Goal: Transaction & Acquisition: Download file/media

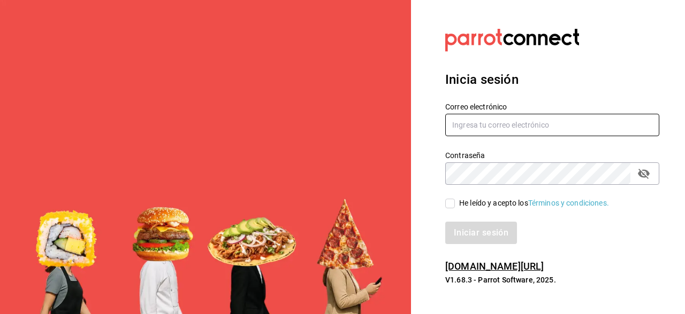
click at [511, 127] on input "text" at bounding box center [552, 125] width 214 height 22
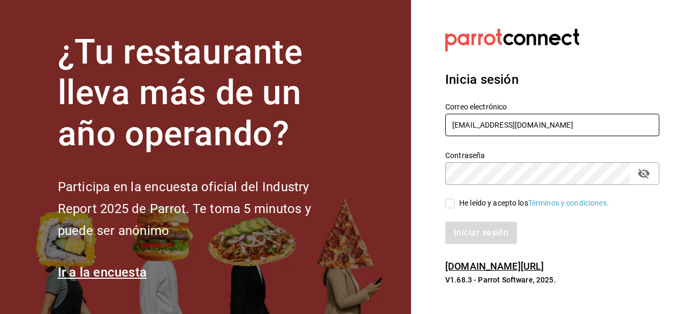
type input "[EMAIL_ADDRESS][DOMAIN_NAME]"
click at [648, 178] on icon "passwordField" at bounding box center [643, 173] width 13 height 13
click at [447, 205] on input "He leído y acepto los Términos y condiciones." at bounding box center [450, 204] width 10 height 10
checkbox input "true"
click at [469, 232] on button "Iniciar sesión" at bounding box center [481, 233] width 73 height 22
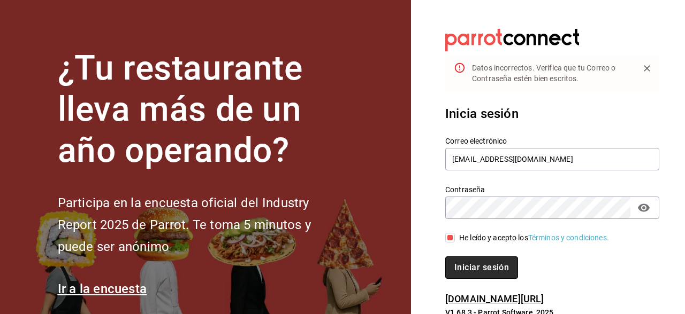
click at [470, 257] on button "Iniciar sesión" at bounding box center [481, 268] width 73 height 22
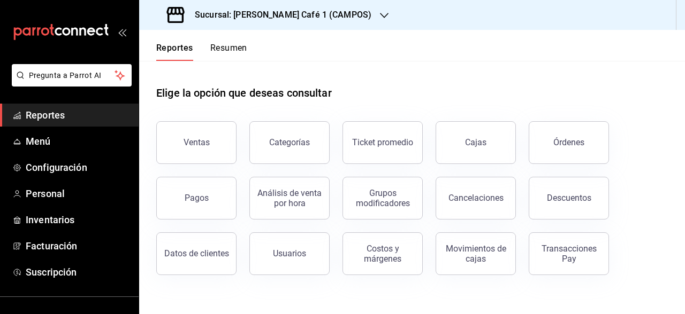
click at [265, 29] on div "Sucursal: Rocco Café 1 (CAMPOS)" at bounding box center [270, 15] width 245 height 30
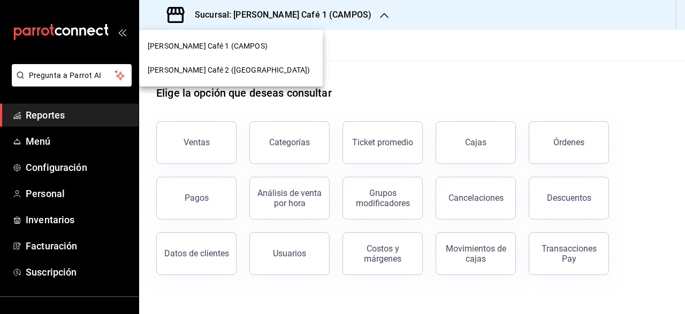
click at [233, 67] on span "Rocco Café 2 (CANTABRIA)" at bounding box center [229, 70] width 162 height 11
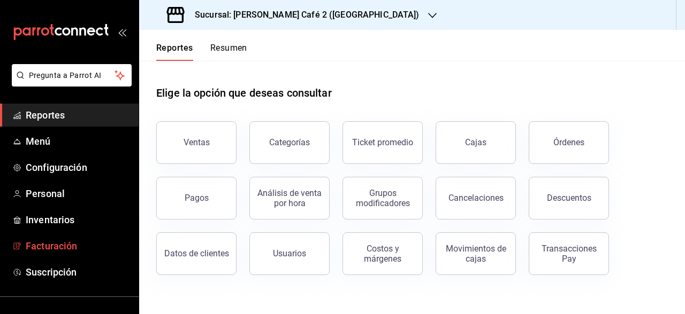
click at [79, 252] on span "Facturación" at bounding box center [78, 246] width 104 height 14
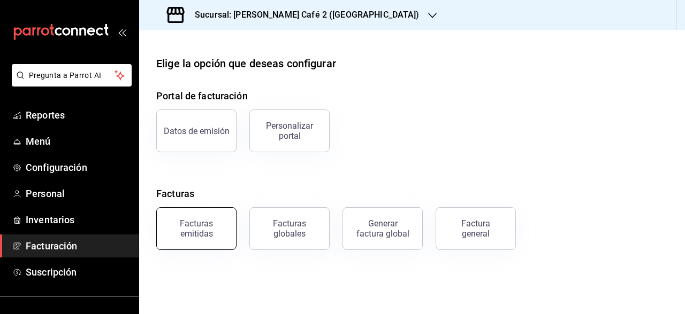
click at [199, 214] on button "Facturas emitidas" at bounding box center [196, 228] width 80 height 43
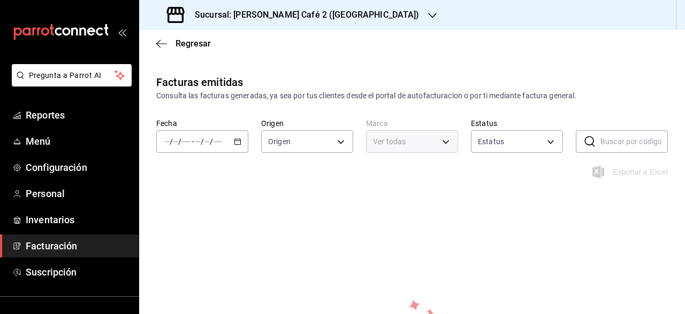
type input "ORDER_INVOICE,GENERAL_INVOICE"
type input "ACTIVE,PENDING_CANCELLATION,CANCELLED,PRE_CANCELLED"
type input "0ad63c78-384e-4216-9fdc-849ce7c9cd69"
click at [241, 141] on div "/ / - / /" at bounding box center [202, 141] width 92 height 22
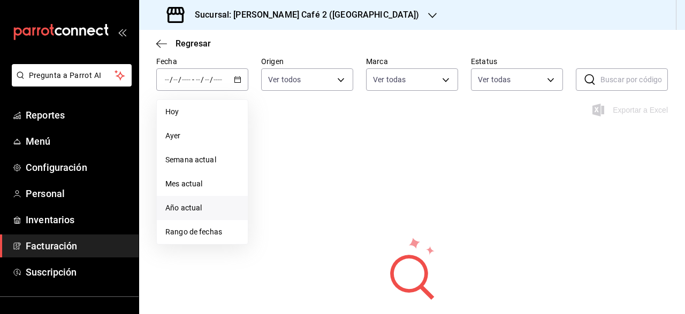
scroll to position [74, 0]
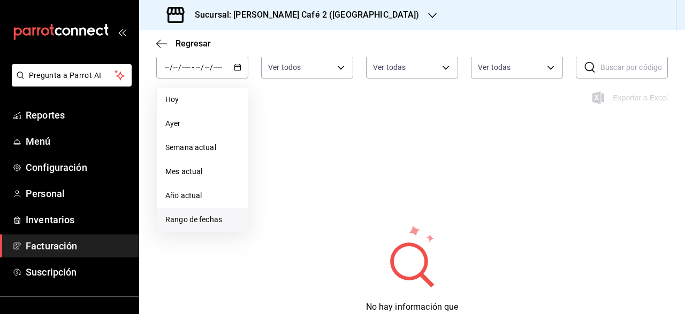
click at [209, 224] on span "Rango de fechas" at bounding box center [202, 219] width 74 height 11
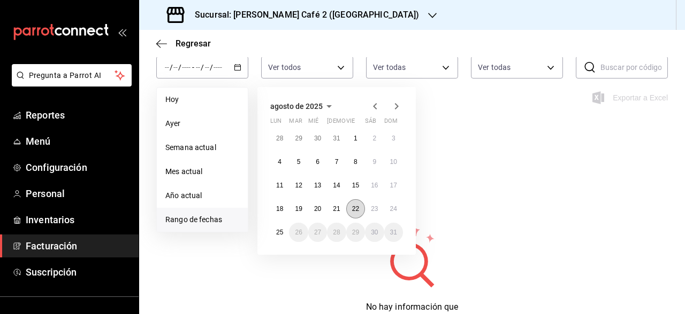
click at [356, 209] on abbr "22" at bounding box center [355, 208] width 7 height 7
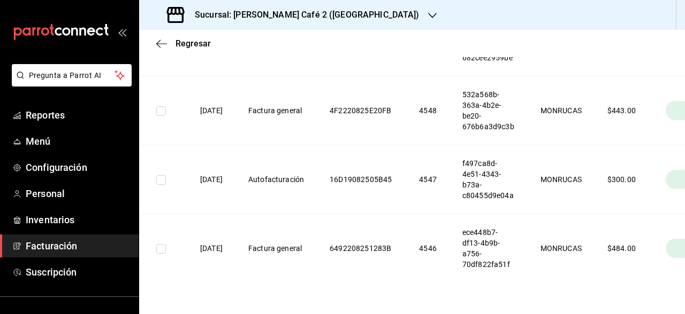
scroll to position [840, 0]
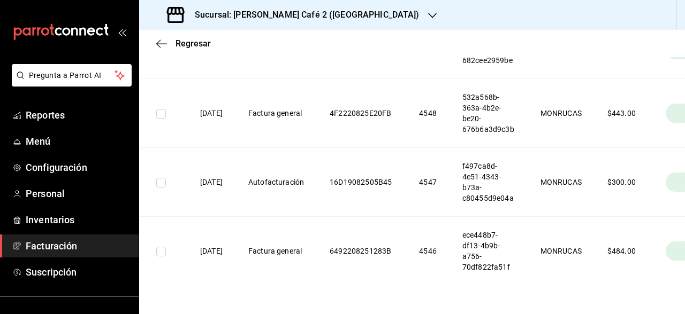
click at [165, 119] on input "checkbox" at bounding box center [161, 114] width 10 height 10
checkbox input "true"
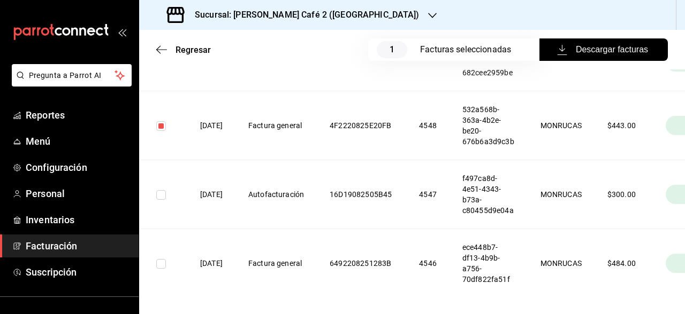
scroll to position [852, 0]
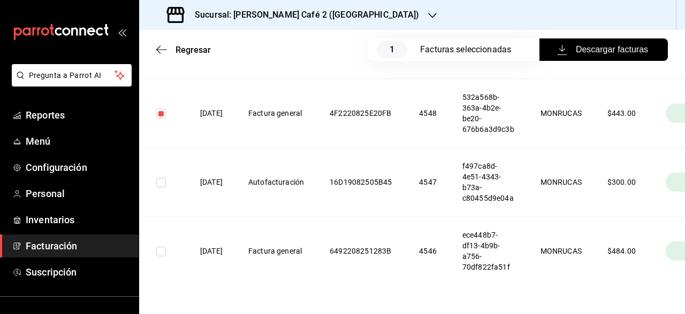
click at [591, 49] on span "Descargar facturas" at bounding box center [603, 49] width 89 height 13
